Goal: Book appointment/travel/reservation

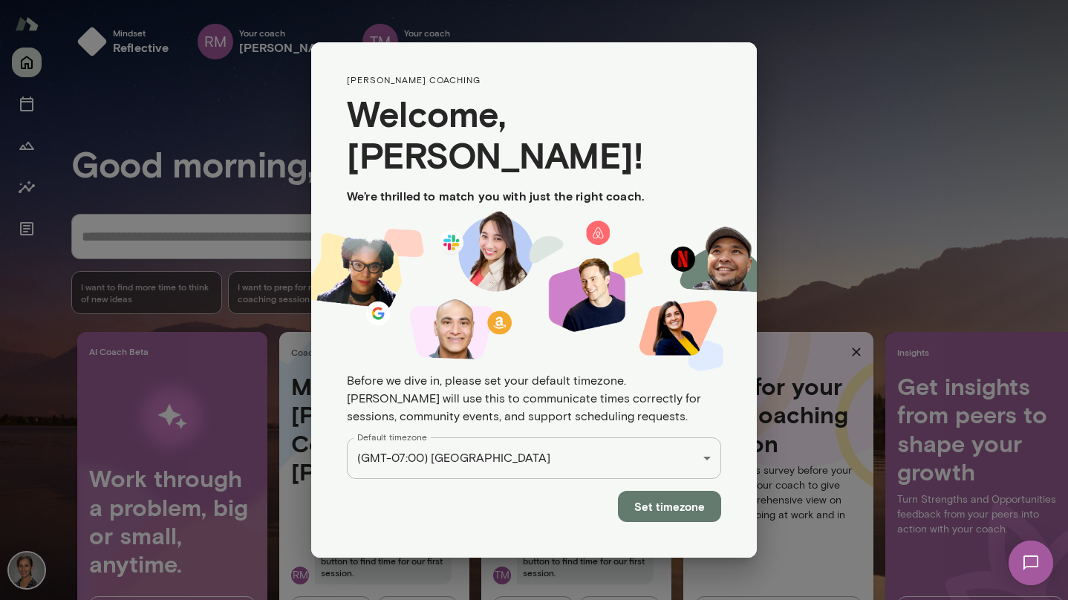
click at [670, 0] on div "Mindset reflective RM Your coach [PERSON_NAME] TM Your coach [PERSON_NAME] T R …" at bounding box center [534, 0] width 1068 height 0
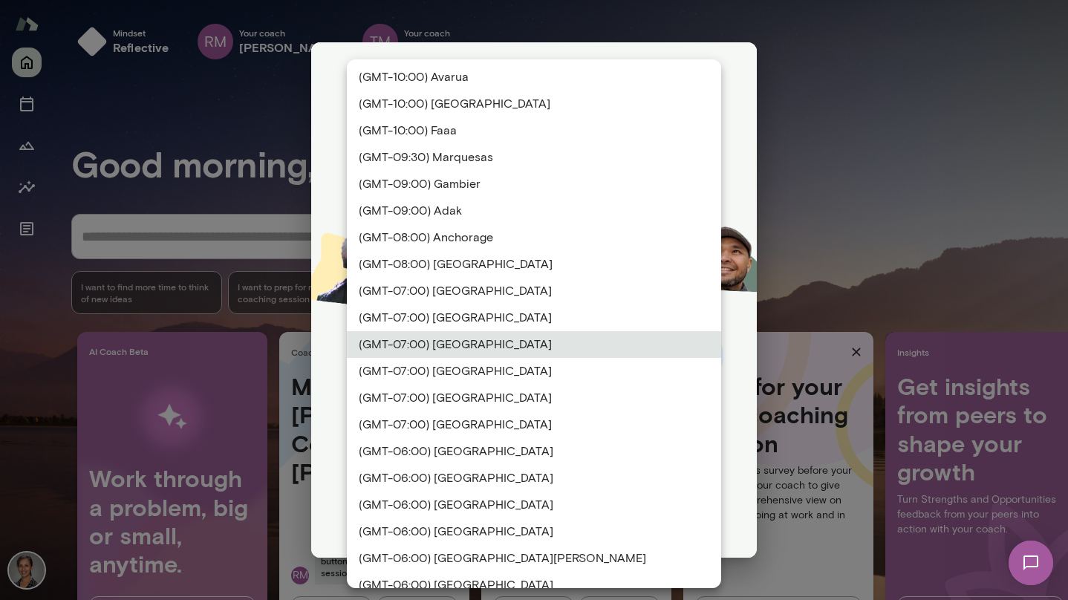
scroll to position [77, 0]
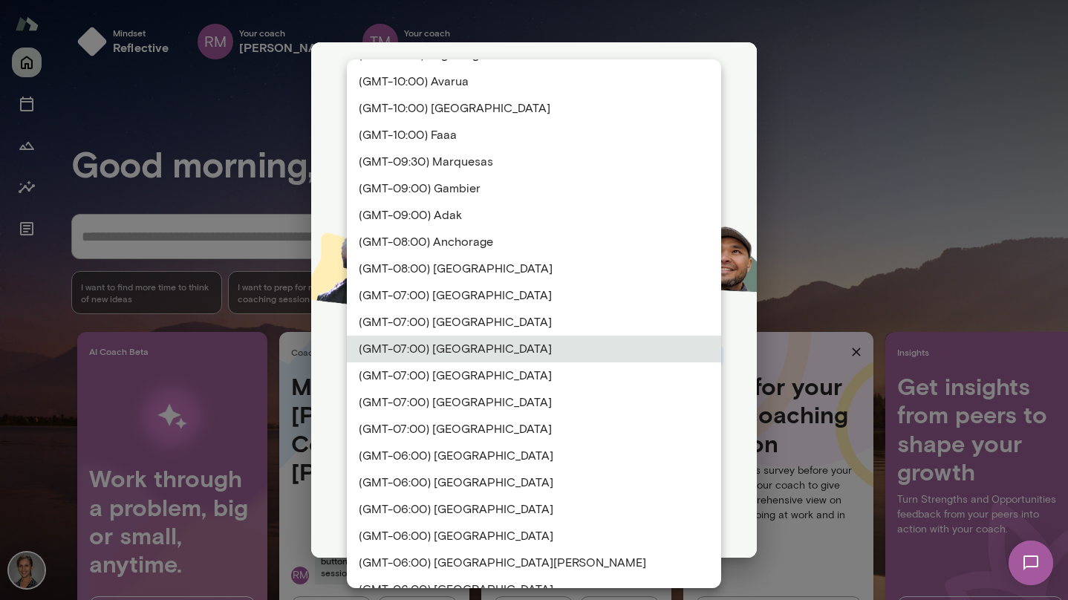
click at [872, 213] on div at bounding box center [534, 300] width 1068 height 600
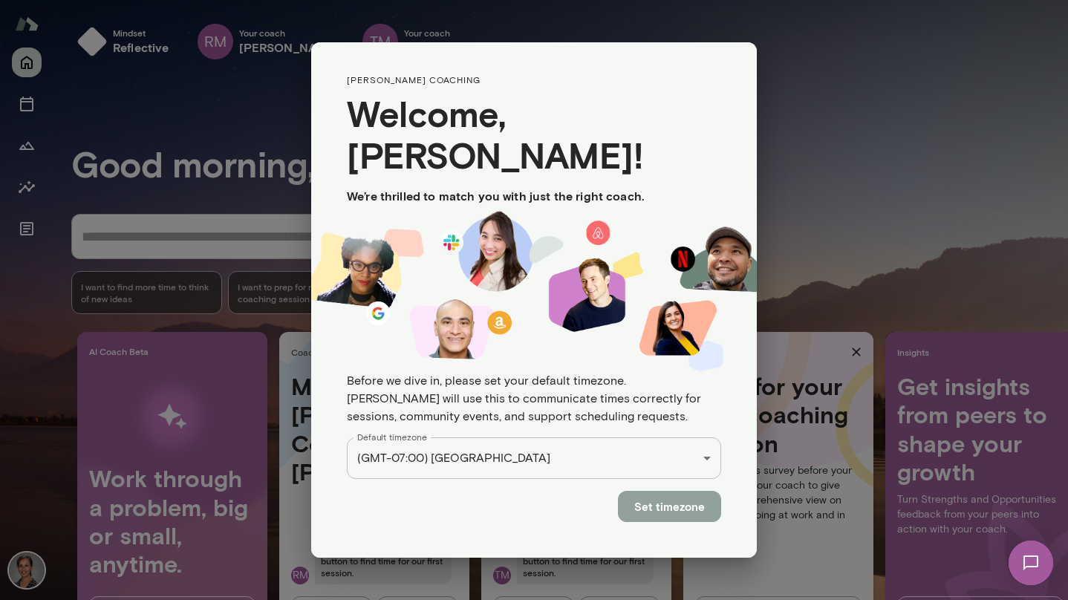
click at [688, 491] on button "Set timezone" at bounding box center [669, 506] width 103 height 31
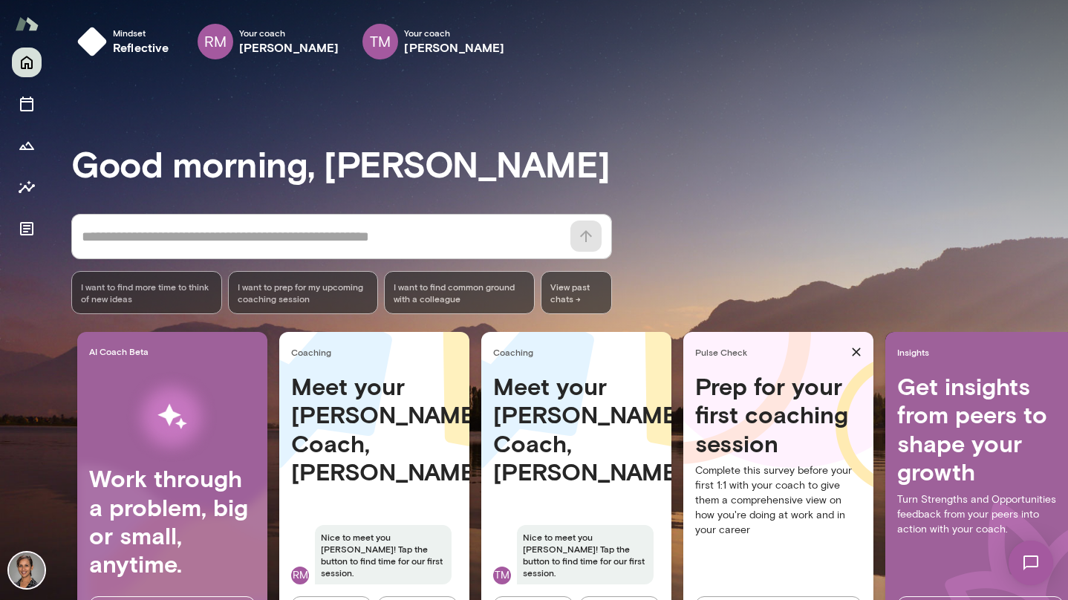
scroll to position [69, 0]
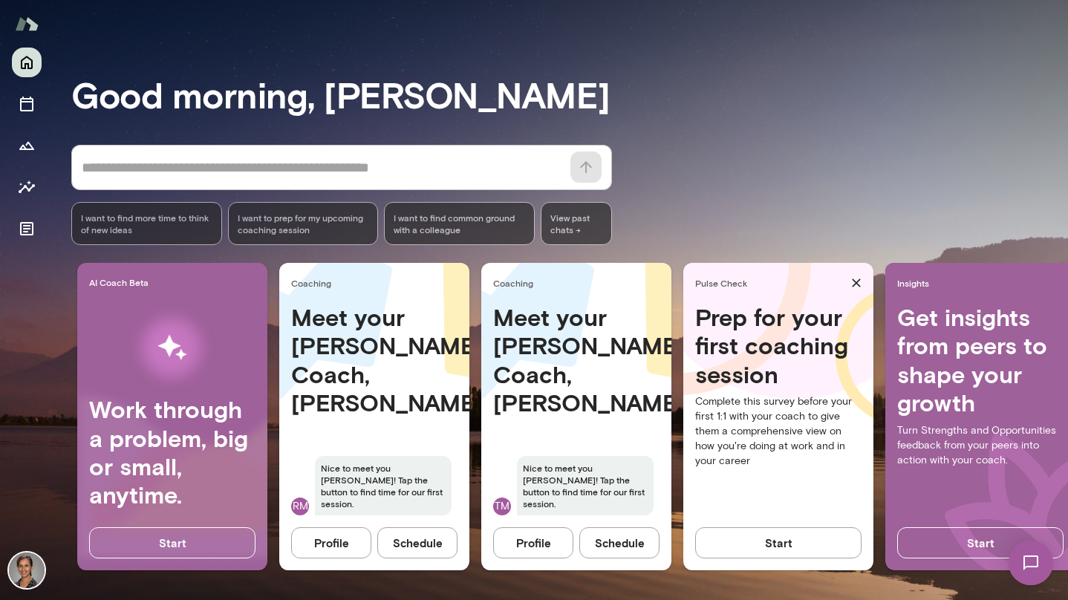
click at [429, 546] on button "Schedule" at bounding box center [417, 542] width 80 height 31
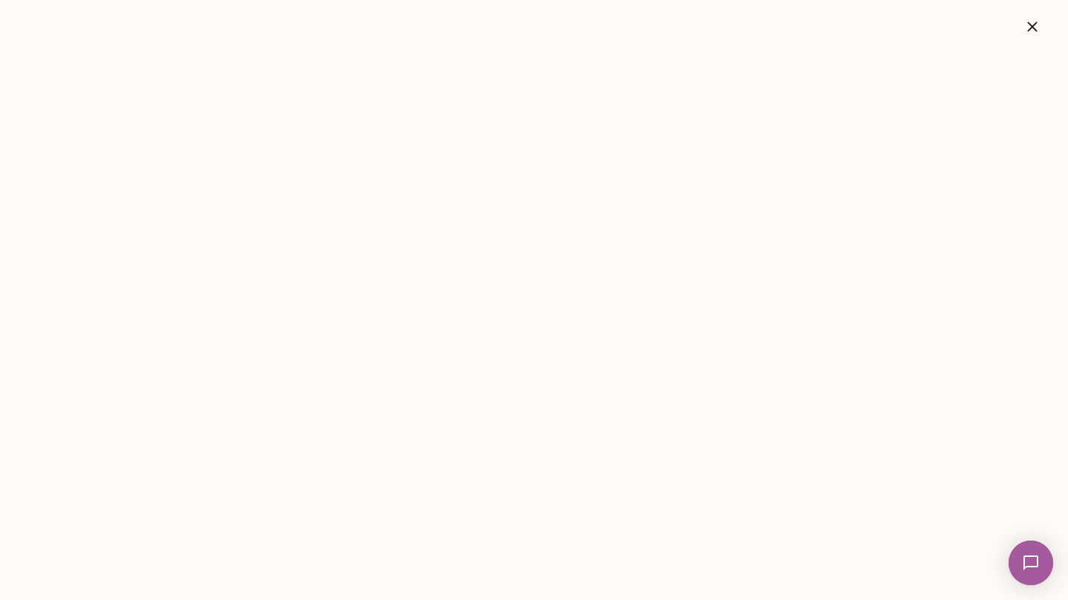
click at [1026, 24] on icon "button" at bounding box center [1032, 27] width 18 height 18
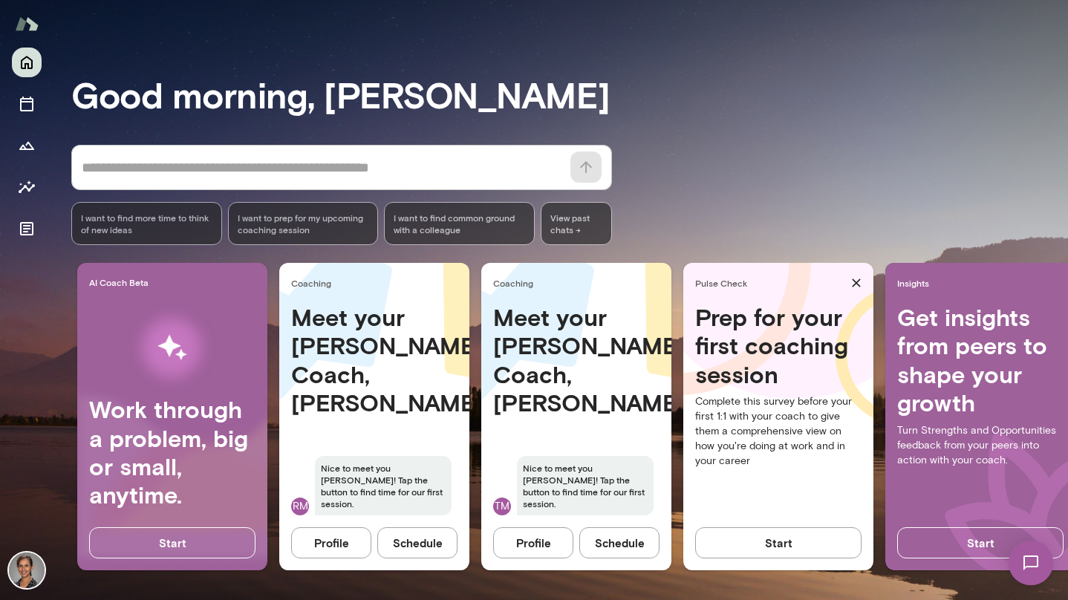
click at [613, 541] on button "Schedule" at bounding box center [619, 542] width 80 height 31
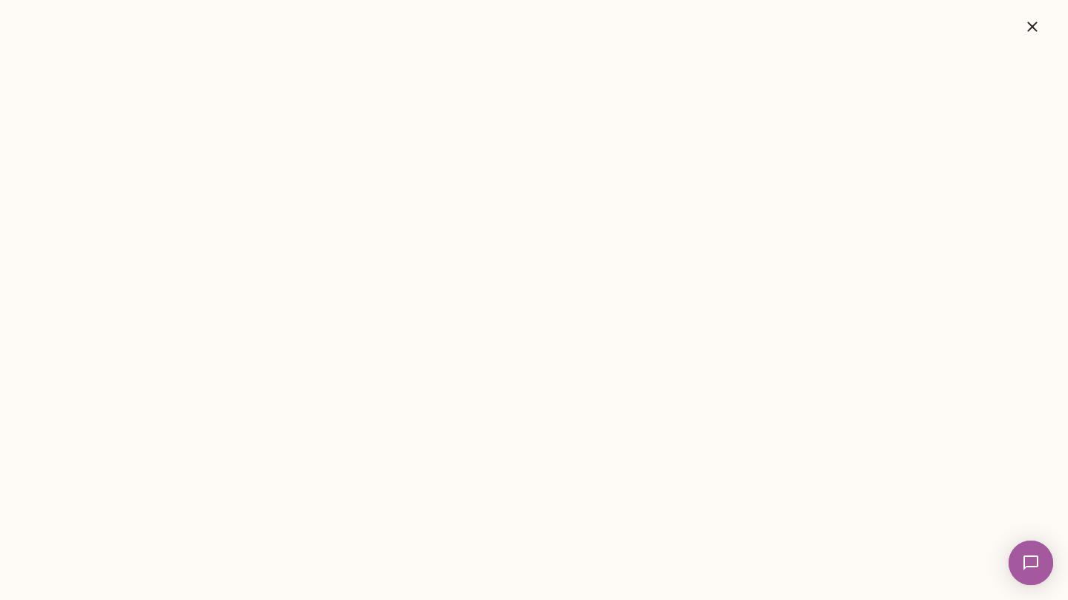
click at [1037, 25] on icon "button" at bounding box center [1032, 27] width 18 height 18
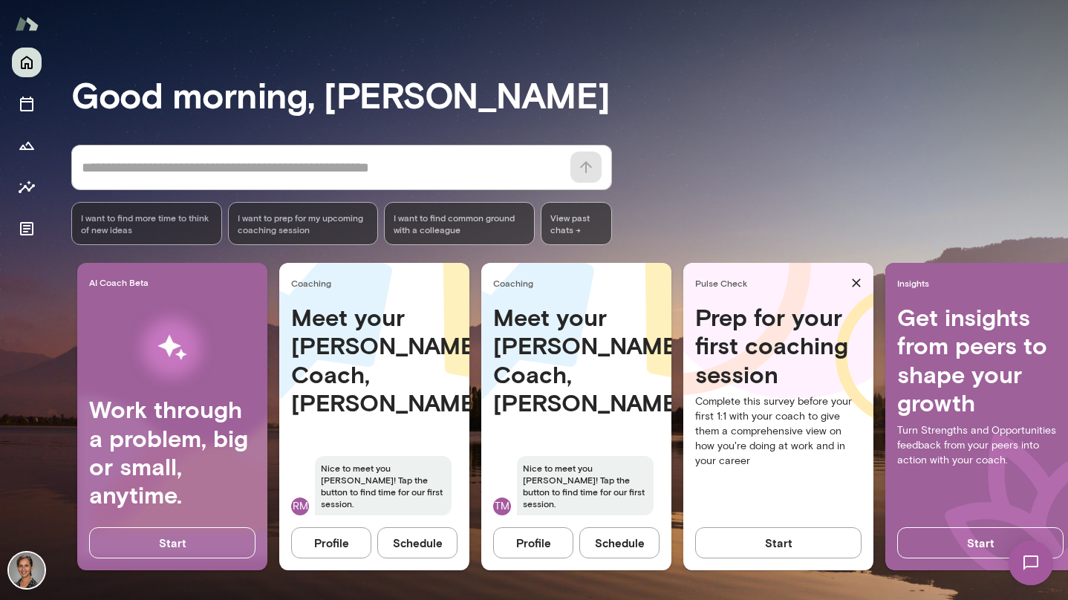
click at [592, 440] on div "Meet your [PERSON_NAME] Coach, [PERSON_NAME] TM Nice to meet you [PERSON_NAME]!…" at bounding box center [576, 418] width 190 height 230
click at [625, 541] on button "Schedule" at bounding box center [619, 542] width 80 height 31
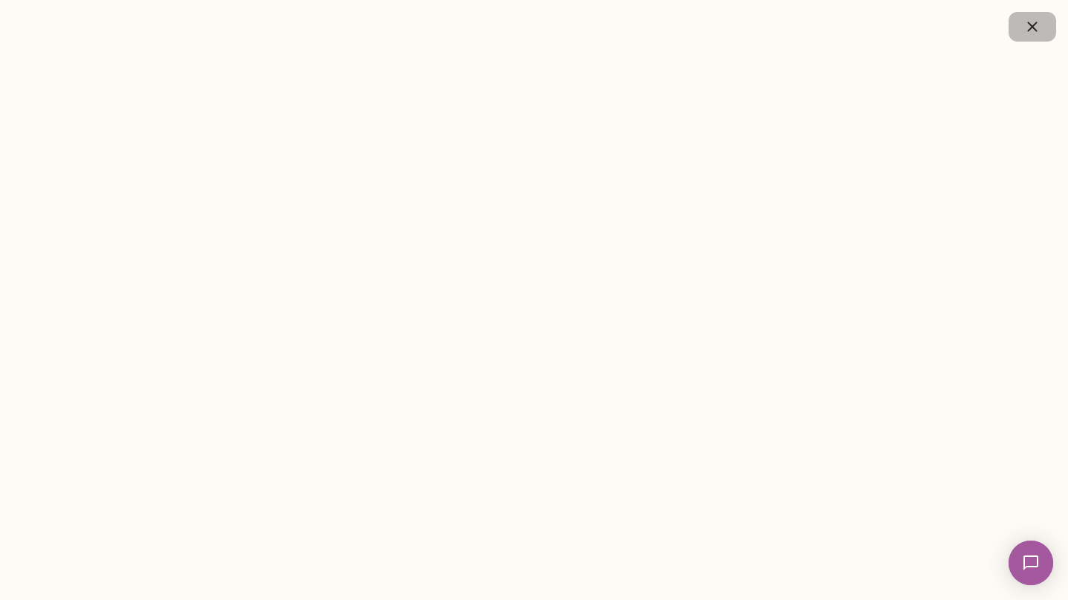
click at [1042, 32] on button "button" at bounding box center [1033, 27] width 48 height 30
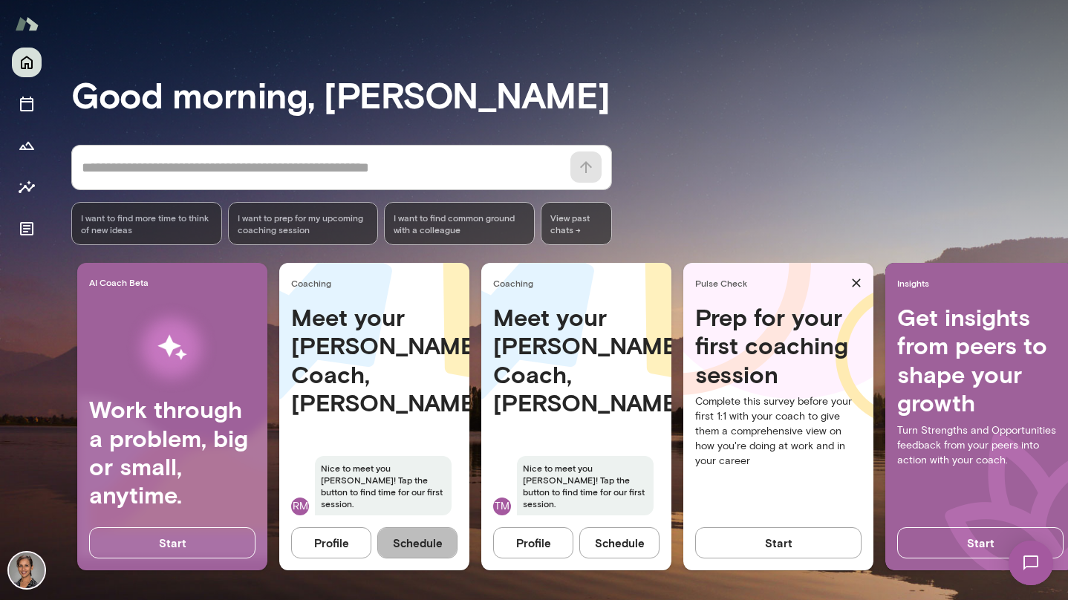
click at [414, 538] on button "Schedule" at bounding box center [417, 542] width 80 height 31
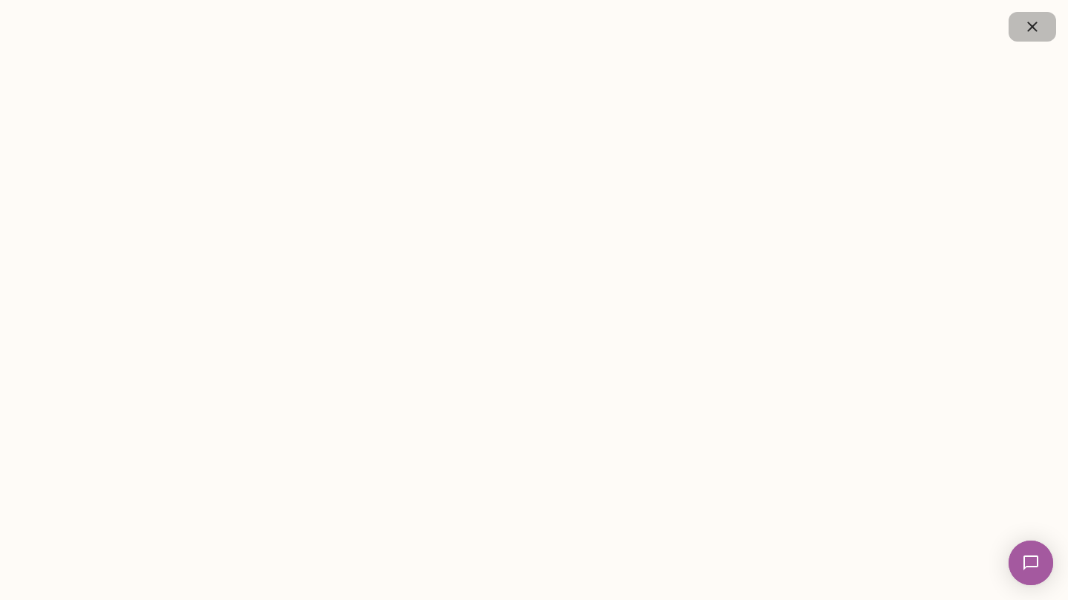
click at [1026, 20] on icon "button" at bounding box center [1032, 27] width 18 height 18
